Goal: Check status: Check status

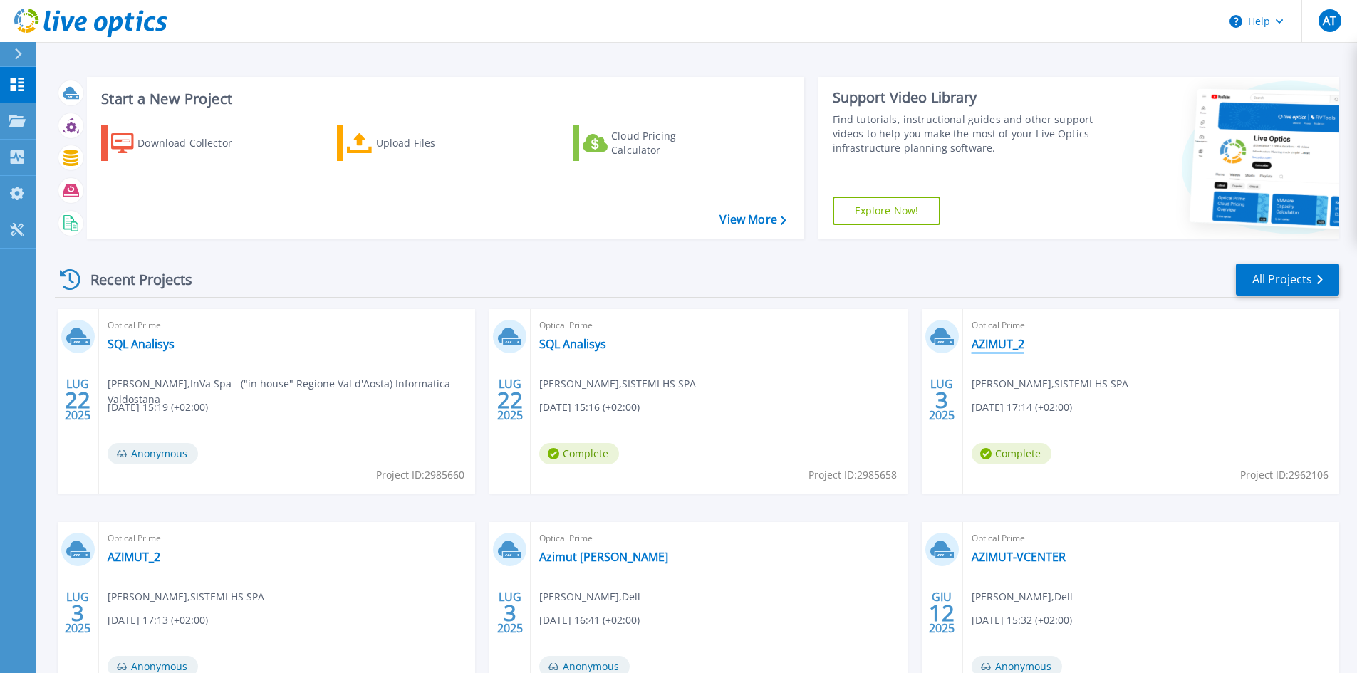
click at [981, 343] on link "AZIMUT_2" at bounding box center [998, 344] width 53 height 14
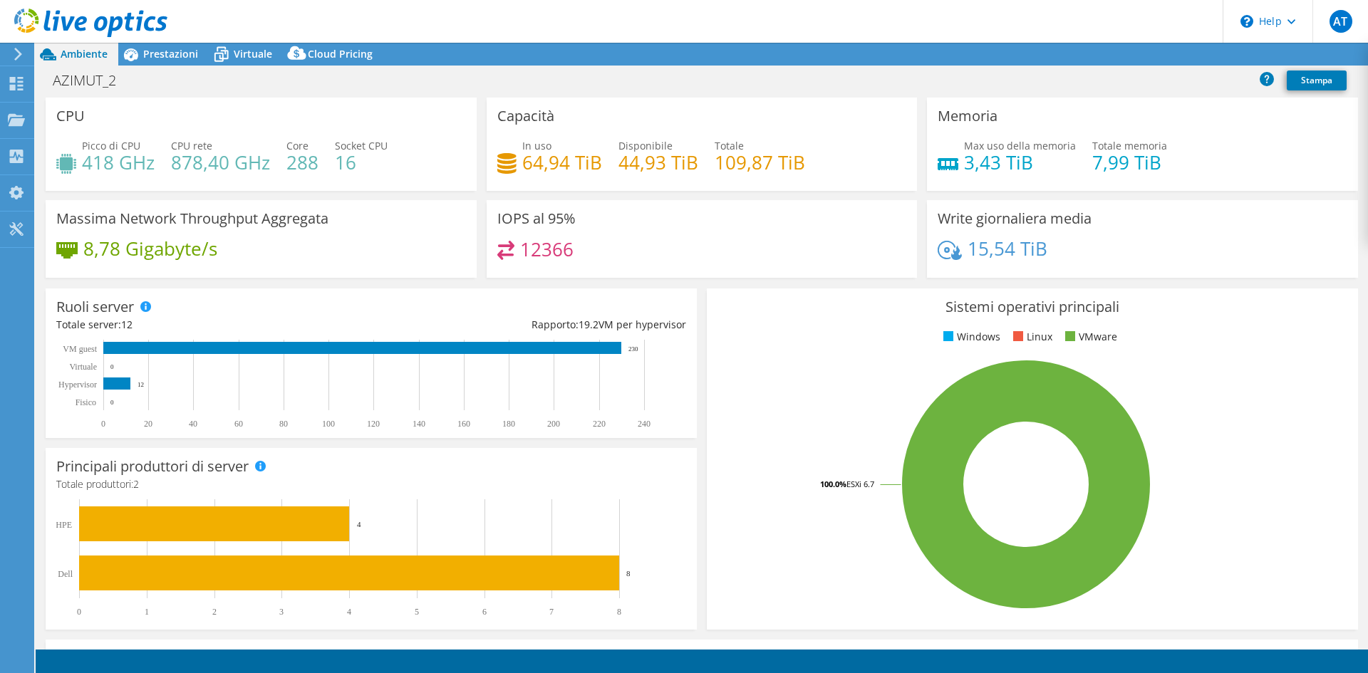
select select "USD"
click at [513, 254] on div "12366" at bounding box center [535, 249] width 77 height 16
click at [149, 56] on span "Prestazioni" at bounding box center [170, 54] width 55 height 14
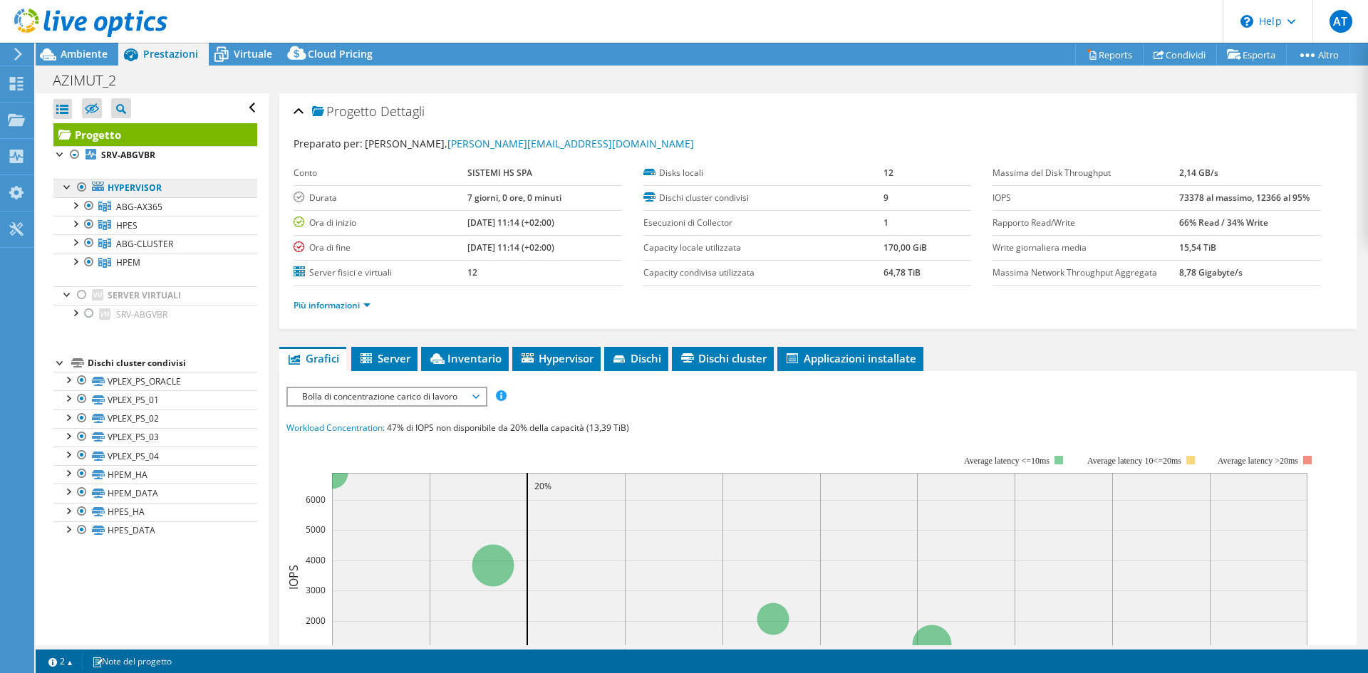
click at [165, 192] on link "Hypervisor" at bounding box center [155, 188] width 204 height 19
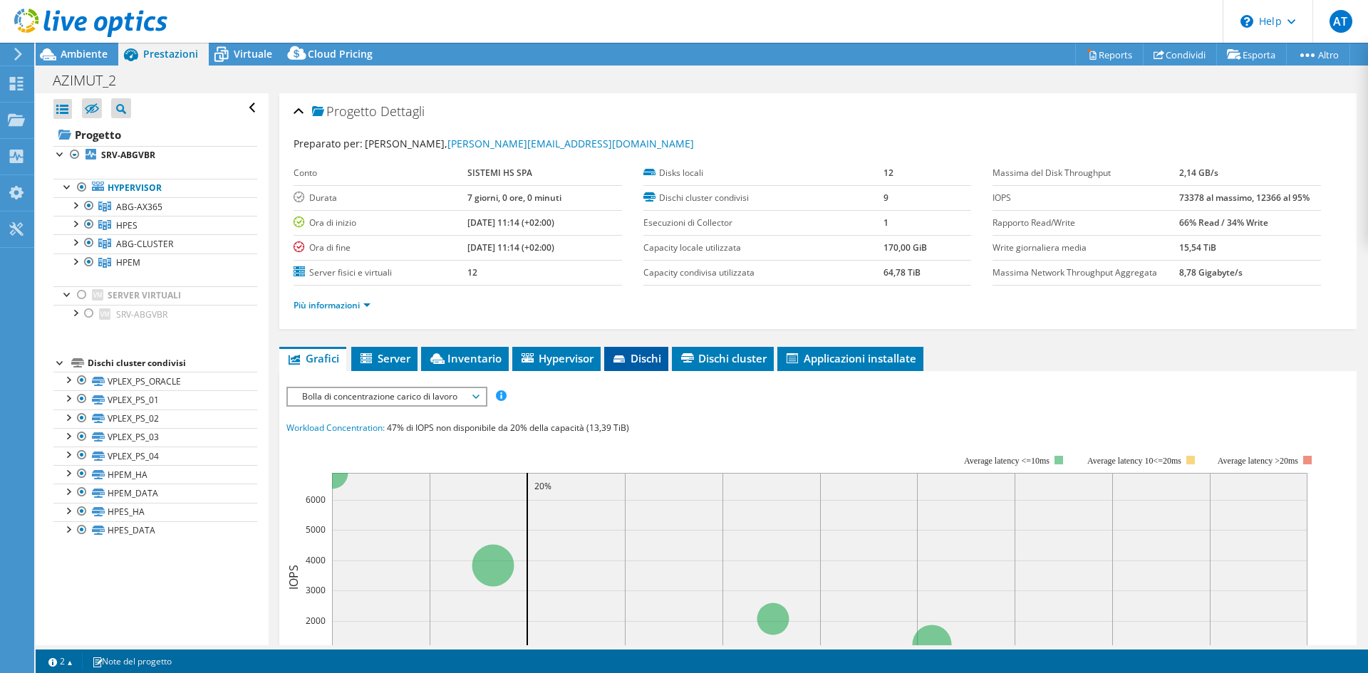
click at [643, 356] on span "Dischi" at bounding box center [636, 358] width 50 height 14
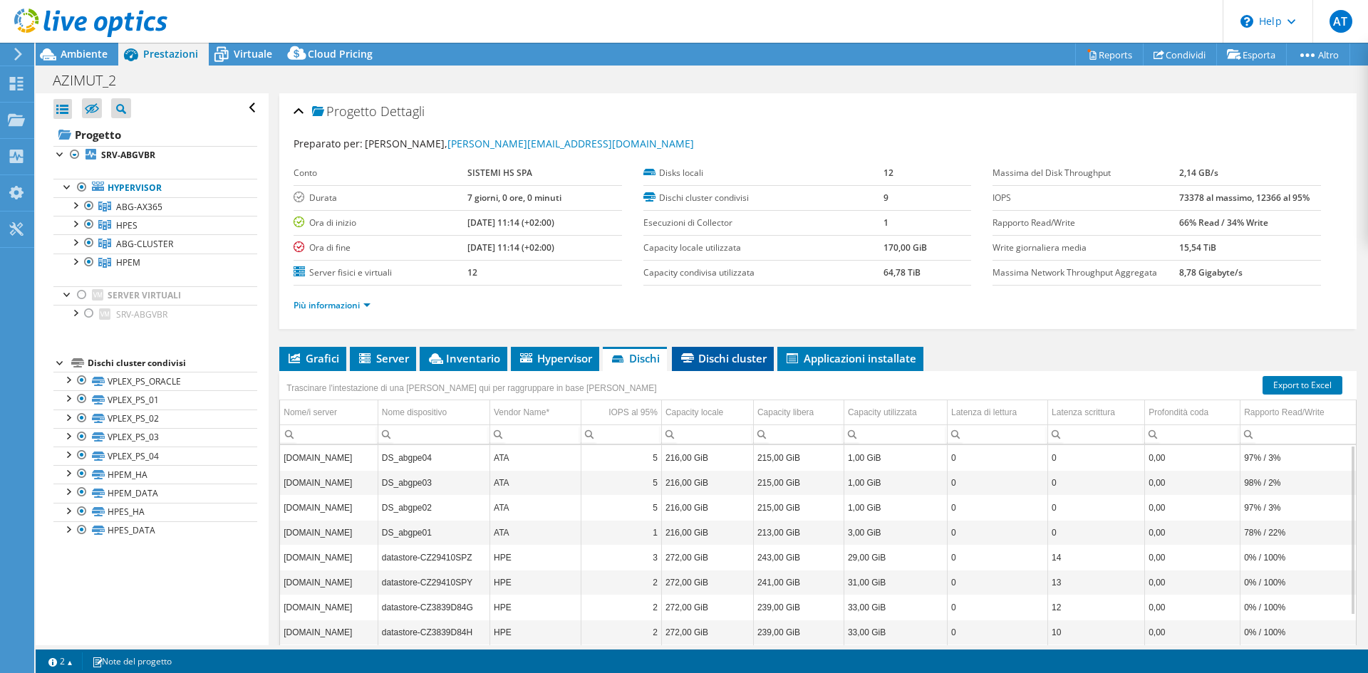
click at [740, 348] on li "Dischi cluster" at bounding box center [723, 359] width 102 height 24
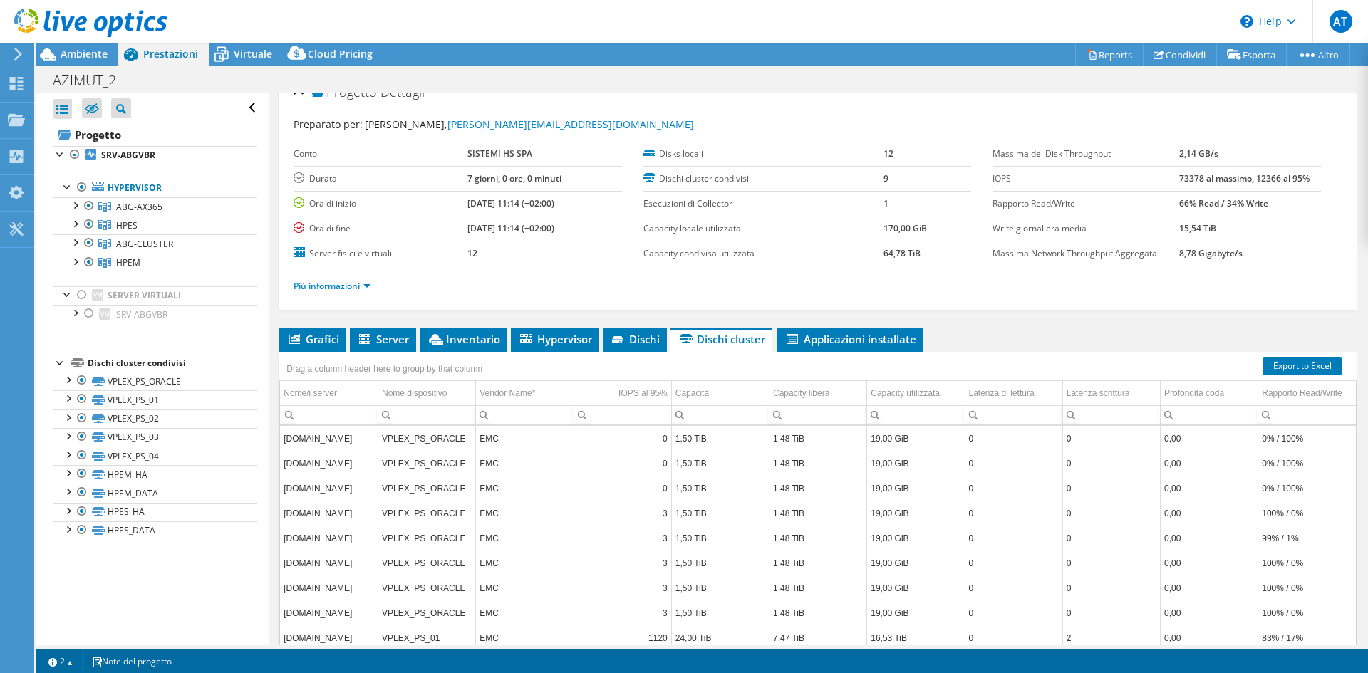
scroll to position [22, 0]
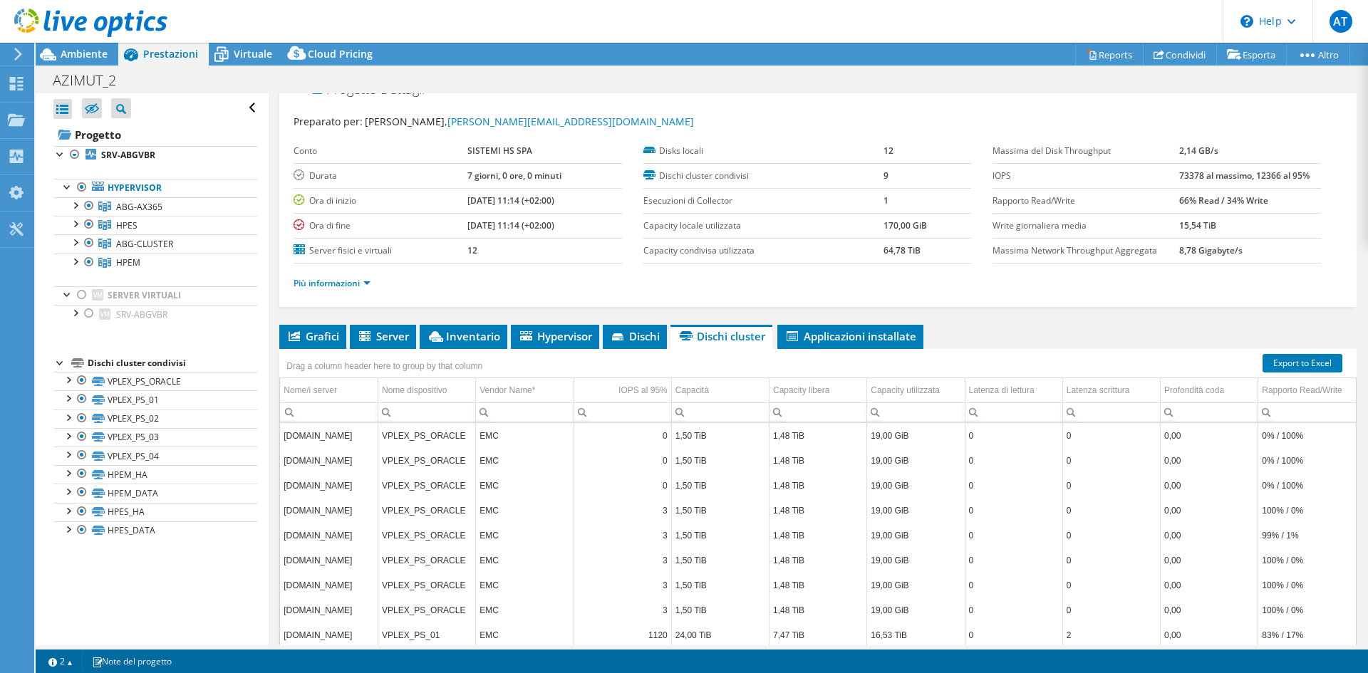
drag, startPoint x: 1179, startPoint y: 179, endPoint x: 1168, endPoint y: 179, distance: 11.4
click at [1168, 179] on tr "IOPS 73378 al massimo, 12366 al 95%" at bounding box center [1157, 175] width 328 height 25
